Goal: Information Seeking & Learning: Find specific page/section

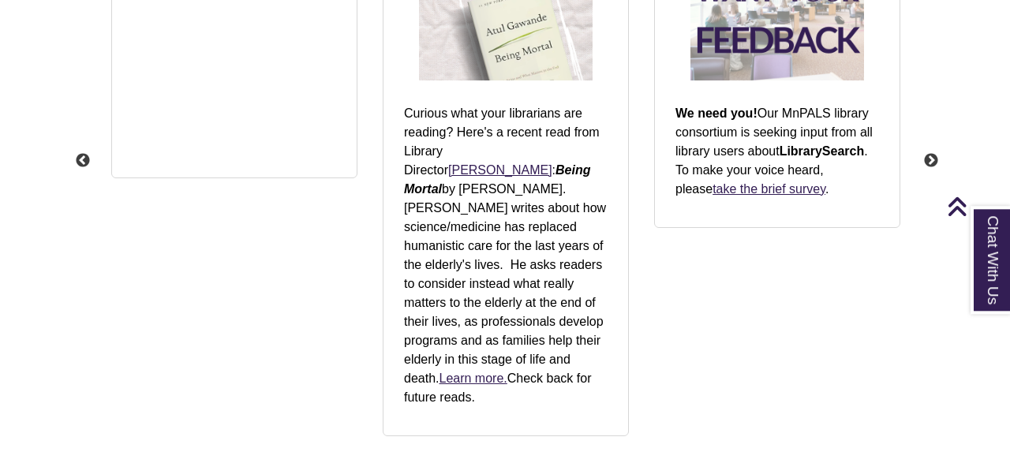
scroll to position [2180, 0]
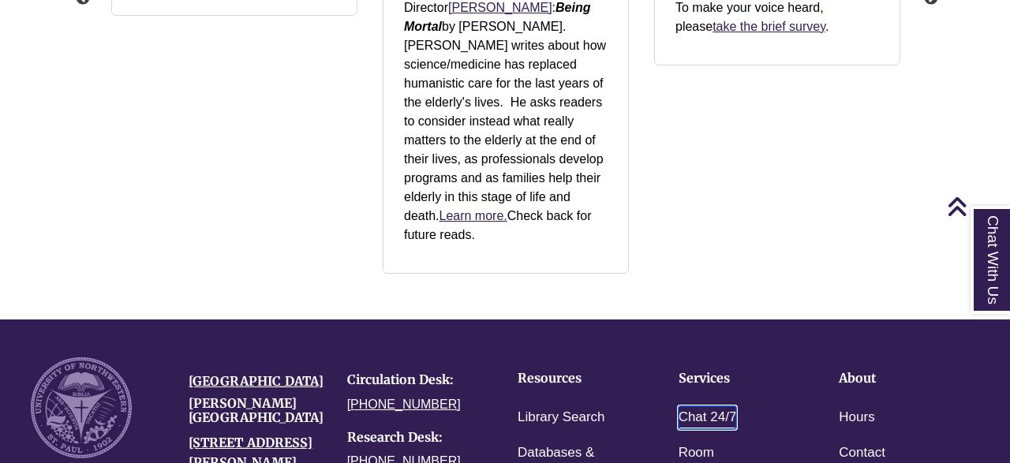
click at [725, 406] on link "Chat 24/7" at bounding box center [708, 417] width 58 height 23
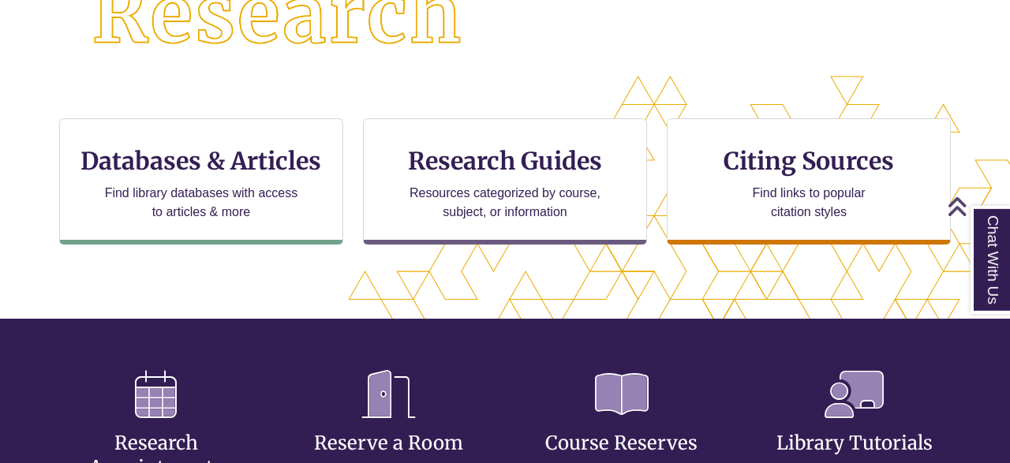
scroll to position [463, 0]
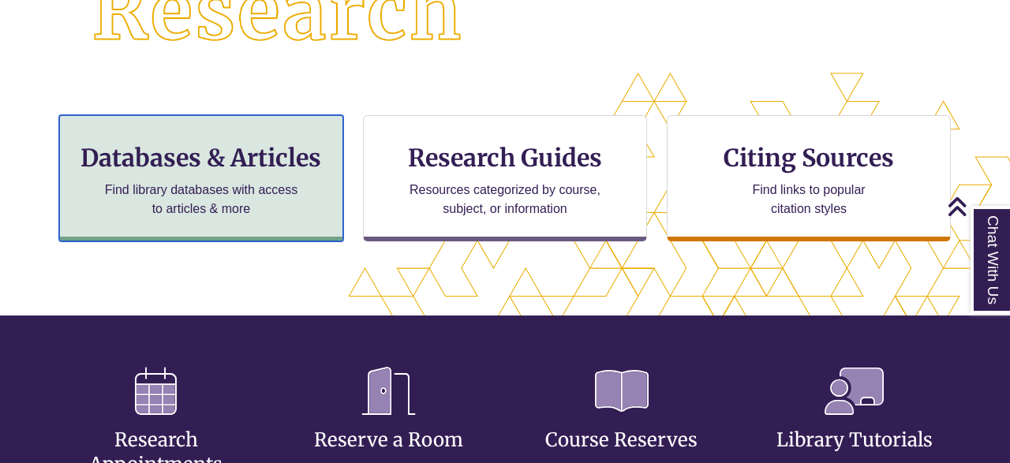
click at [241, 146] on h3 "Databases & Articles" at bounding box center [201, 158] width 257 height 30
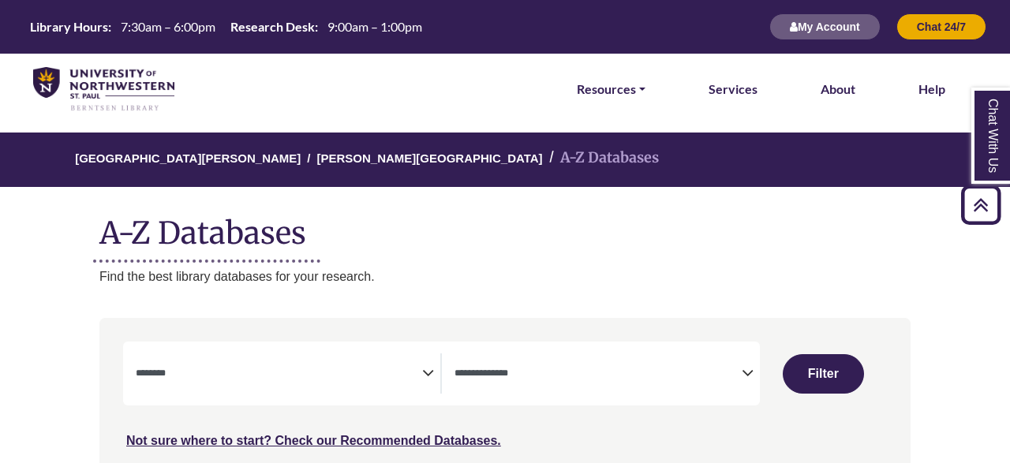
select select "Database Subject Filter"
select select "Database Types Filter"
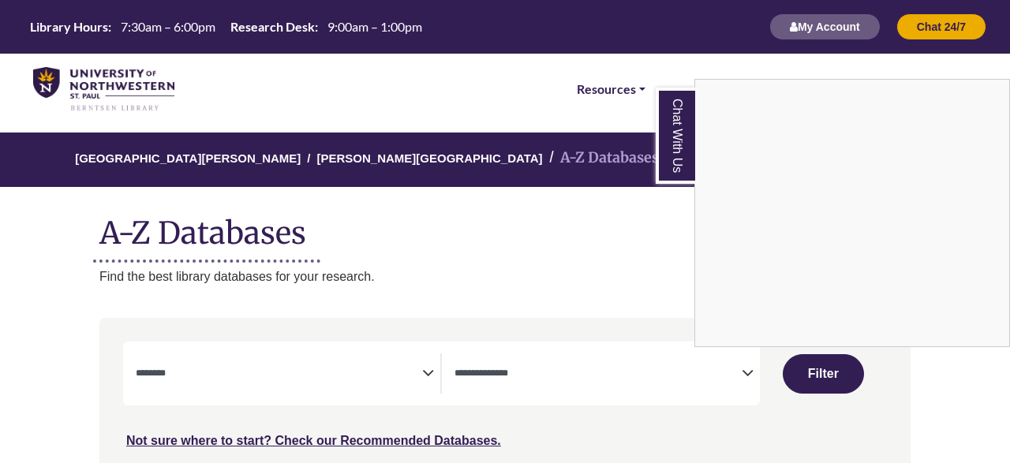
click at [684, 146] on link "Chat With Us" at bounding box center [675, 136] width 39 height 96
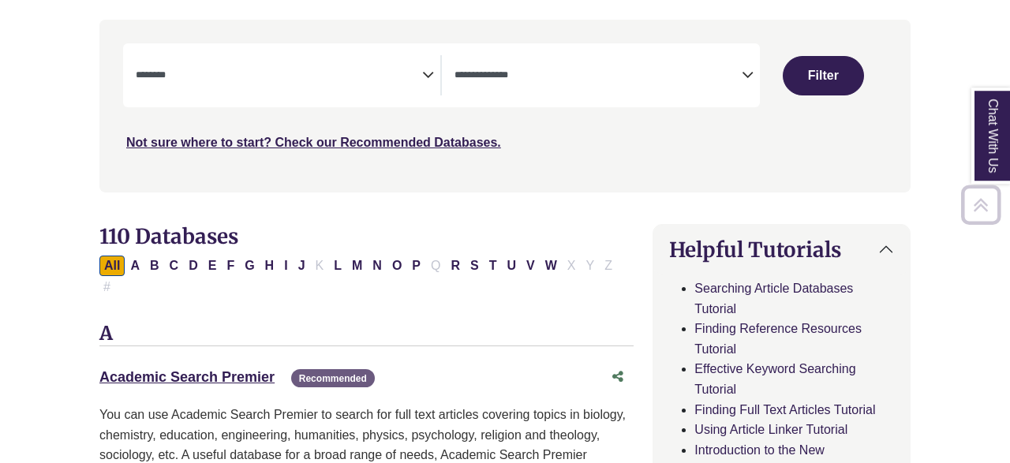
scroll to position [354, 0]
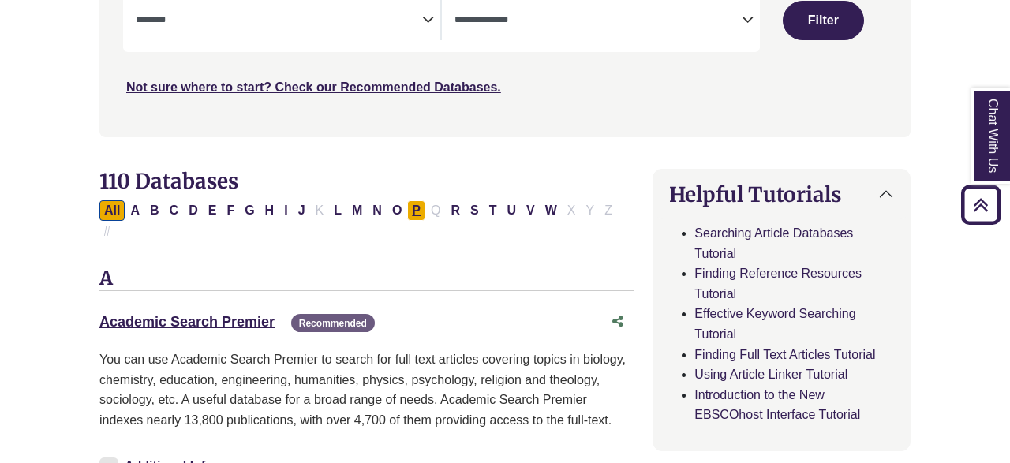
click at [407, 209] on button "P" at bounding box center [416, 210] width 18 height 21
select select "Database Subject Filter"
select select "Database Types Filter"
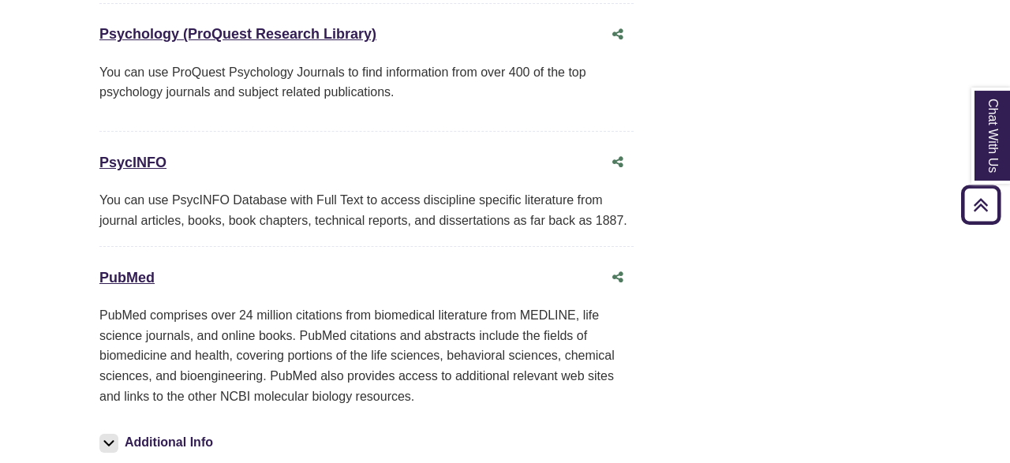
scroll to position [2245, 0]
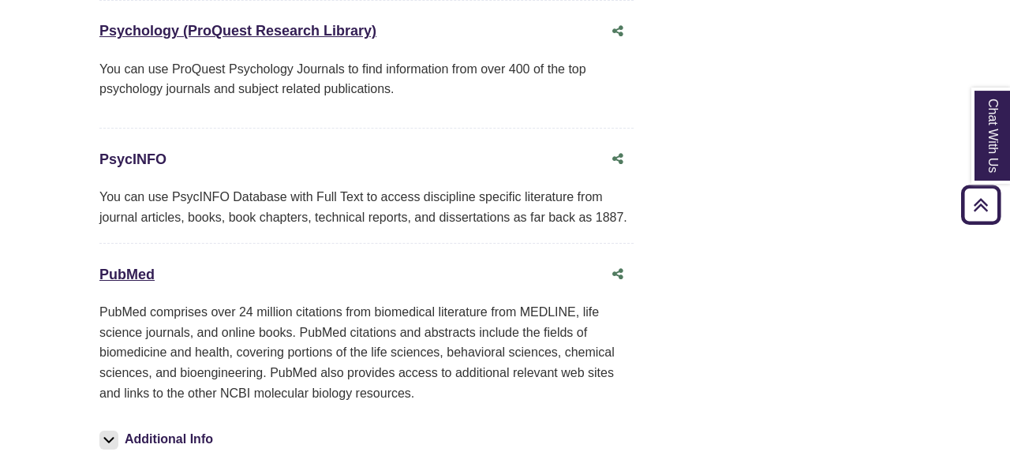
click at [133, 152] on link "PsycINFO This link opens in a new window" at bounding box center [132, 160] width 67 height 16
